Goal: Find specific page/section: Find specific page/section

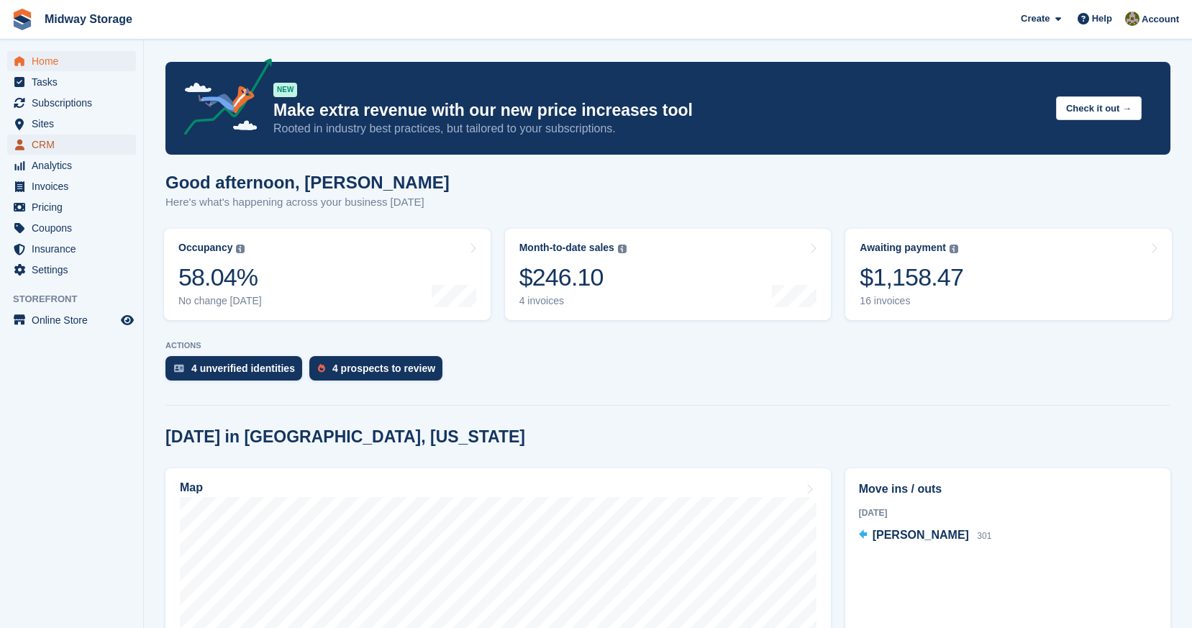
click at [58, 140] on span "CRM" at bounding box center [75, 144] width 86 height 20
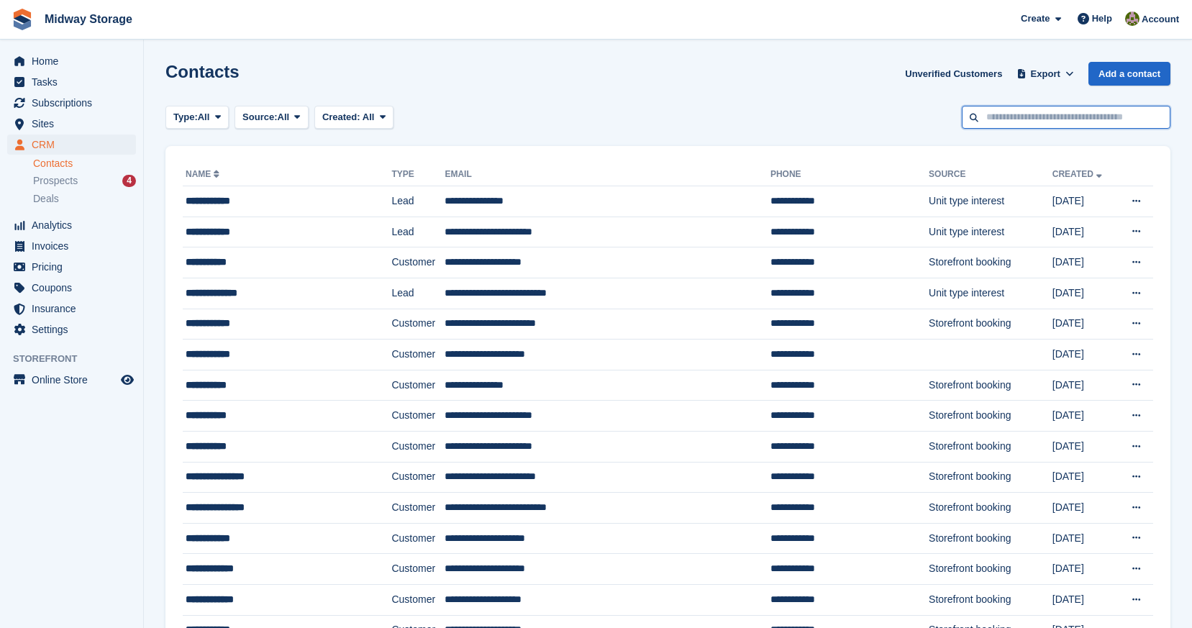
click at [999, 107] on input "text" at bounding box center [1066, 118] width 209 height 24
type input "****"
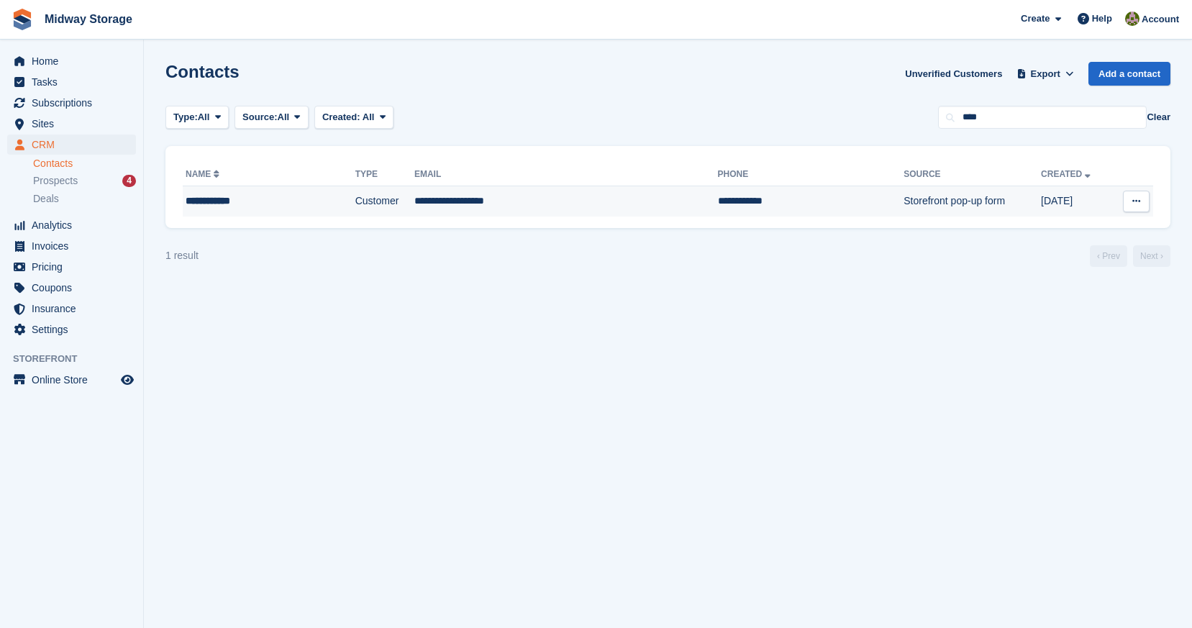
click at [244, 201] on div "**********" at bounding box center [248, 200] width 124 height 15
